Goal: Find specific page/section: Find specific page/section

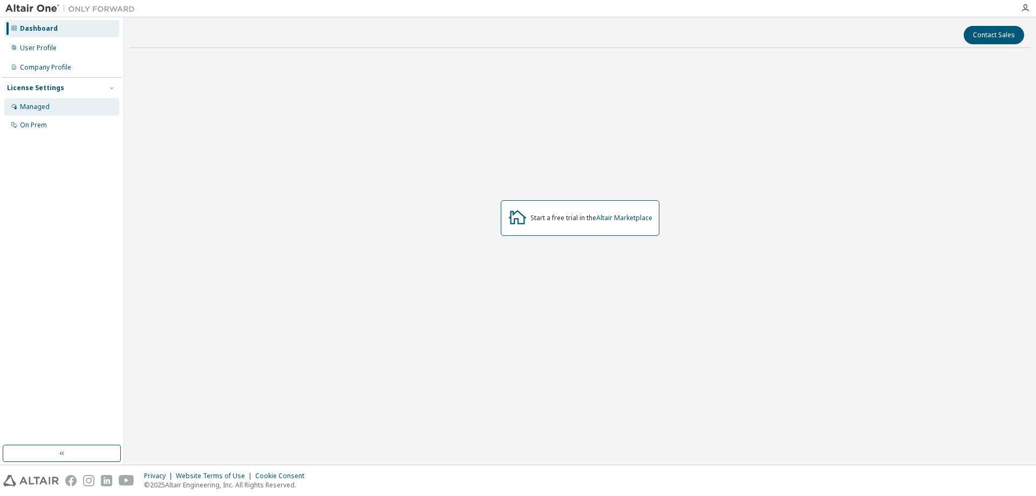
click at [55, 108] on div "Managed" at bounding box center [61, 106] width 115 height 17
